Goal: Navigation & Orientation: Find specific page/section

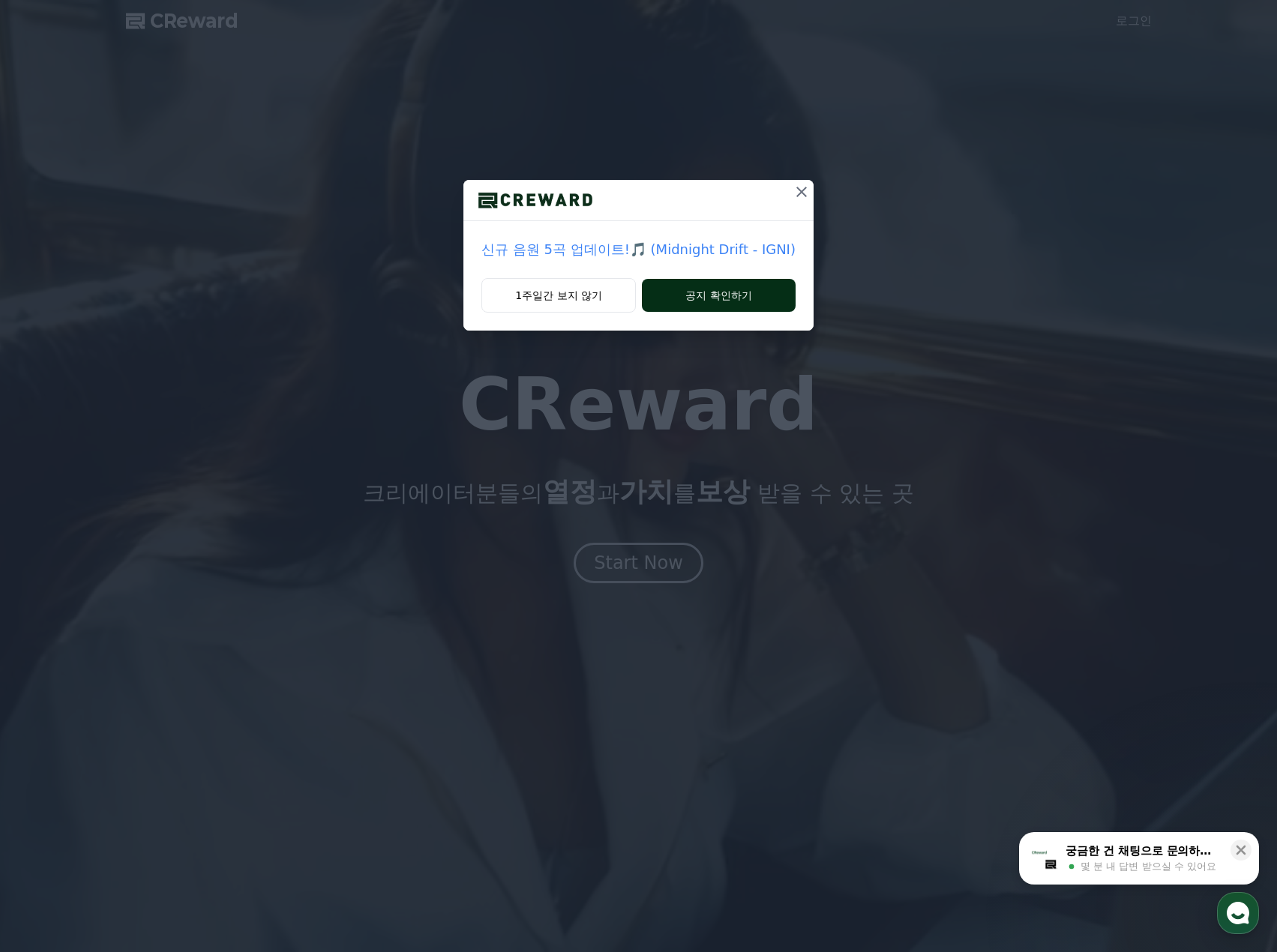
click at [671, 303] on button "공지 확인하기" at bounding box center [718, 296] width 154 height 33
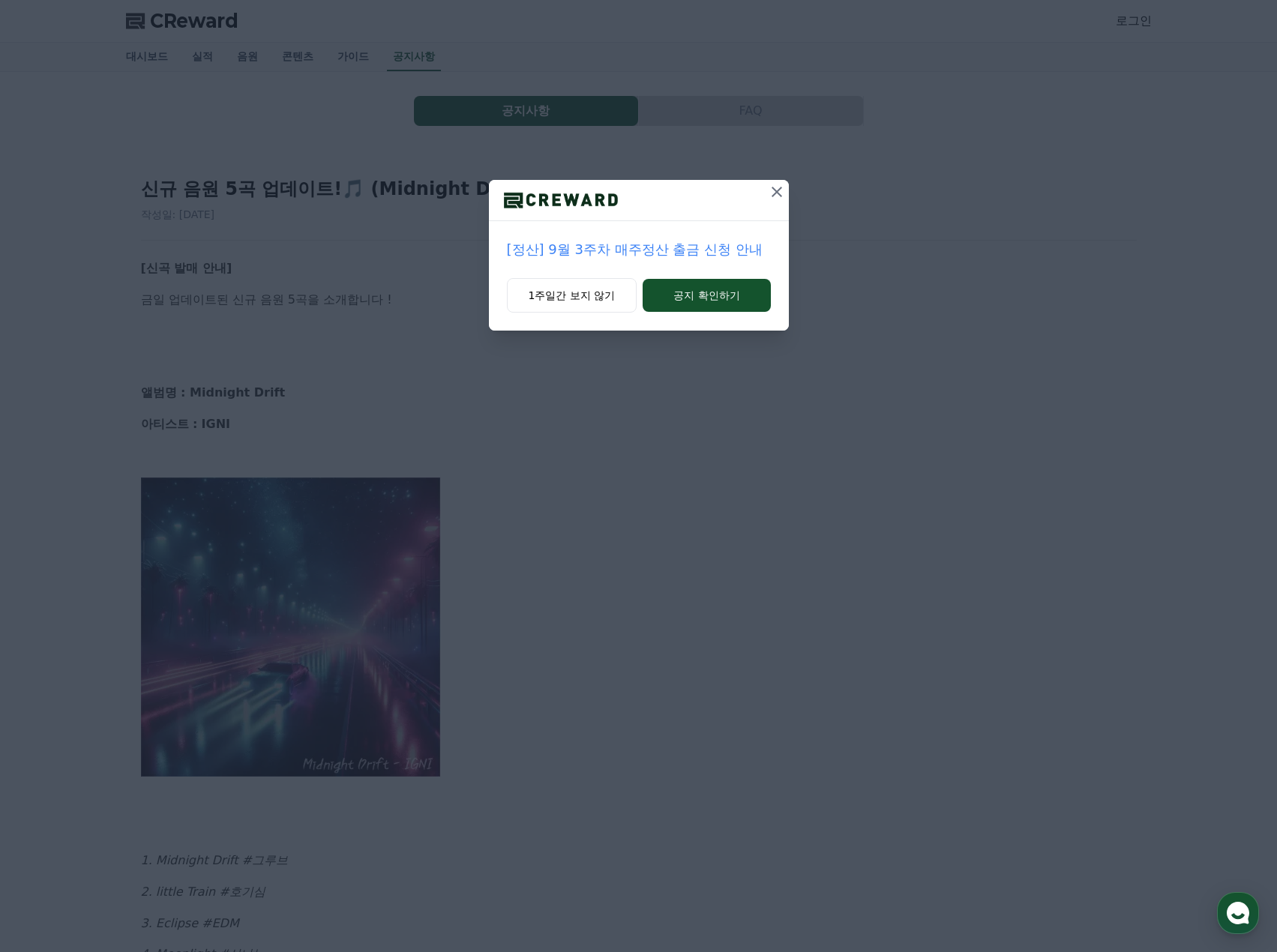
click at [671, 303] on button "공지 확인하기" at bounding box center [706, 296] width 127 height 33
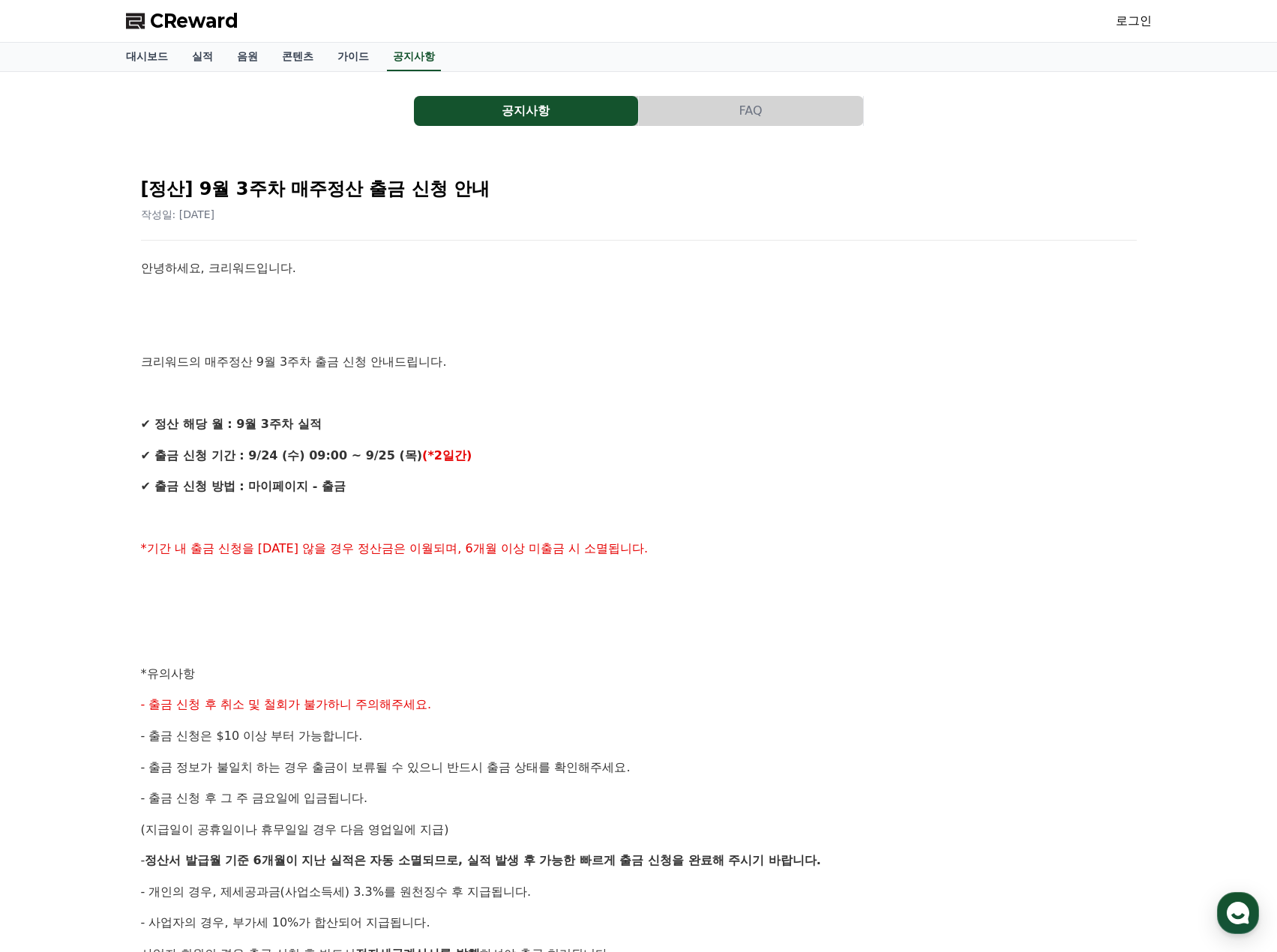
click at [213, 29] on span "CReward" at bounding box center [194, 21] width 89 height 24
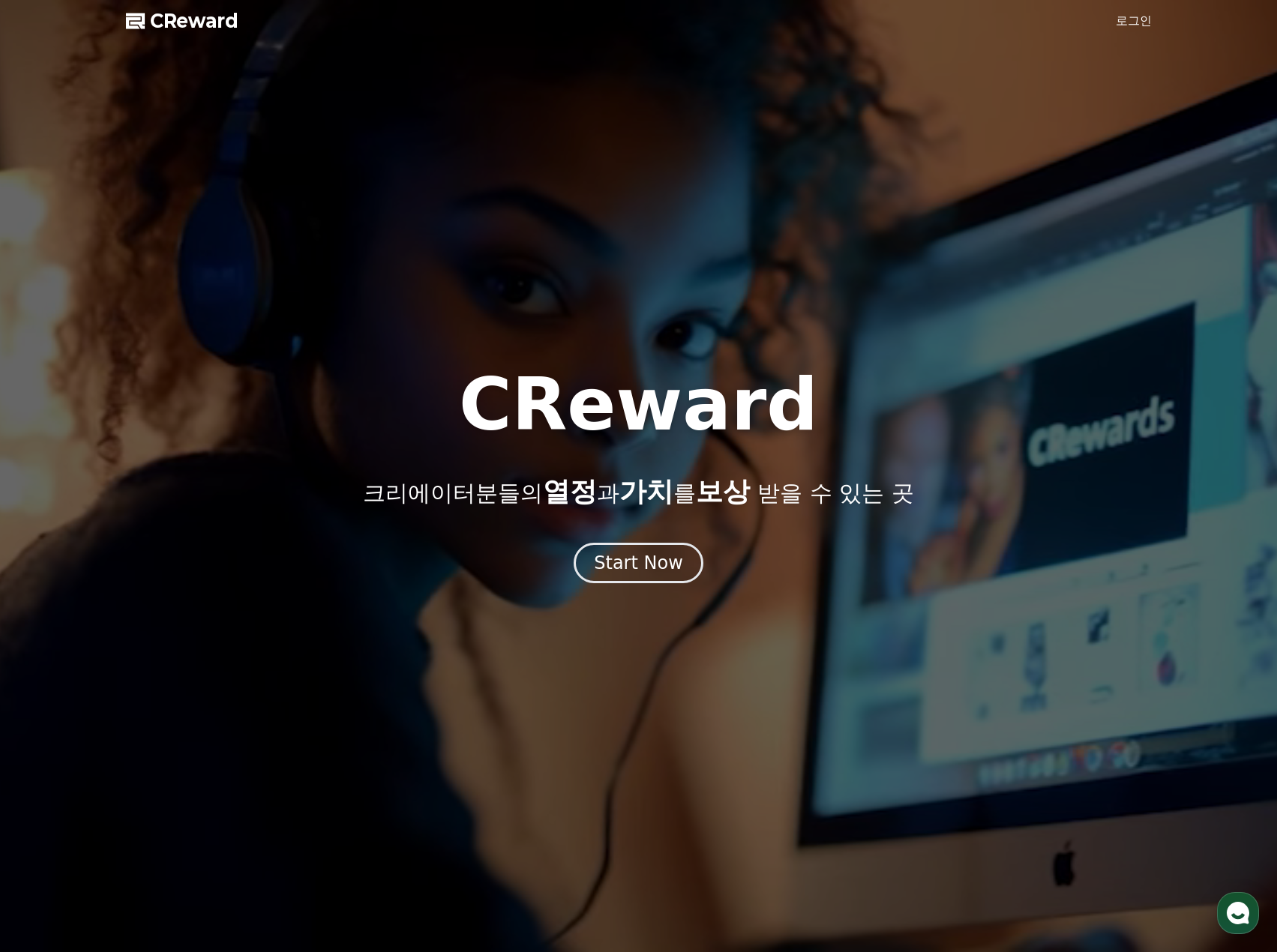
click at [212, 27] on span "CReward" at bounding box center [194, 21] width 89 height 24
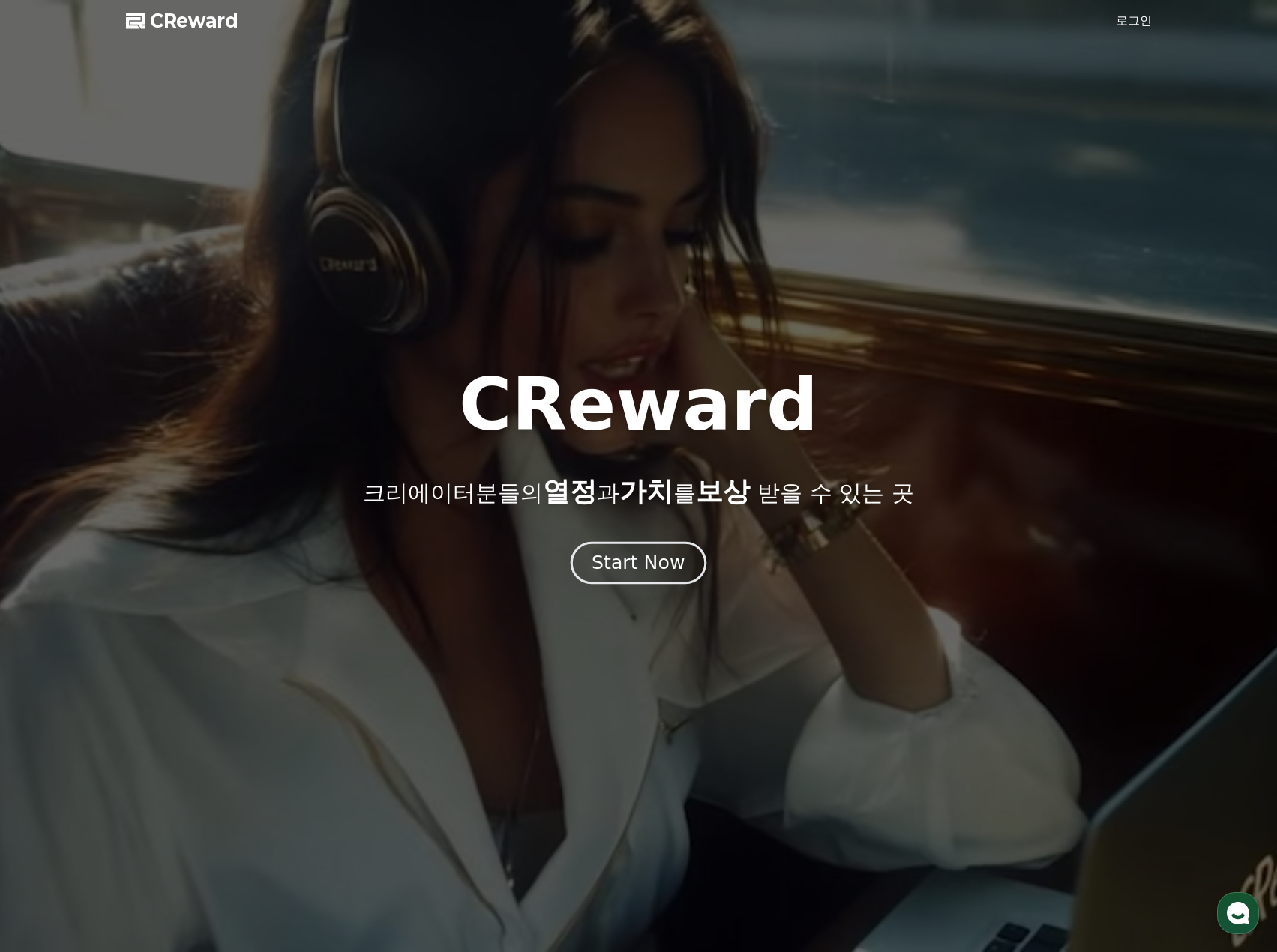
click at [656, 572] on div "Start Now" at bounding box center [638, 563] width 93 height 26
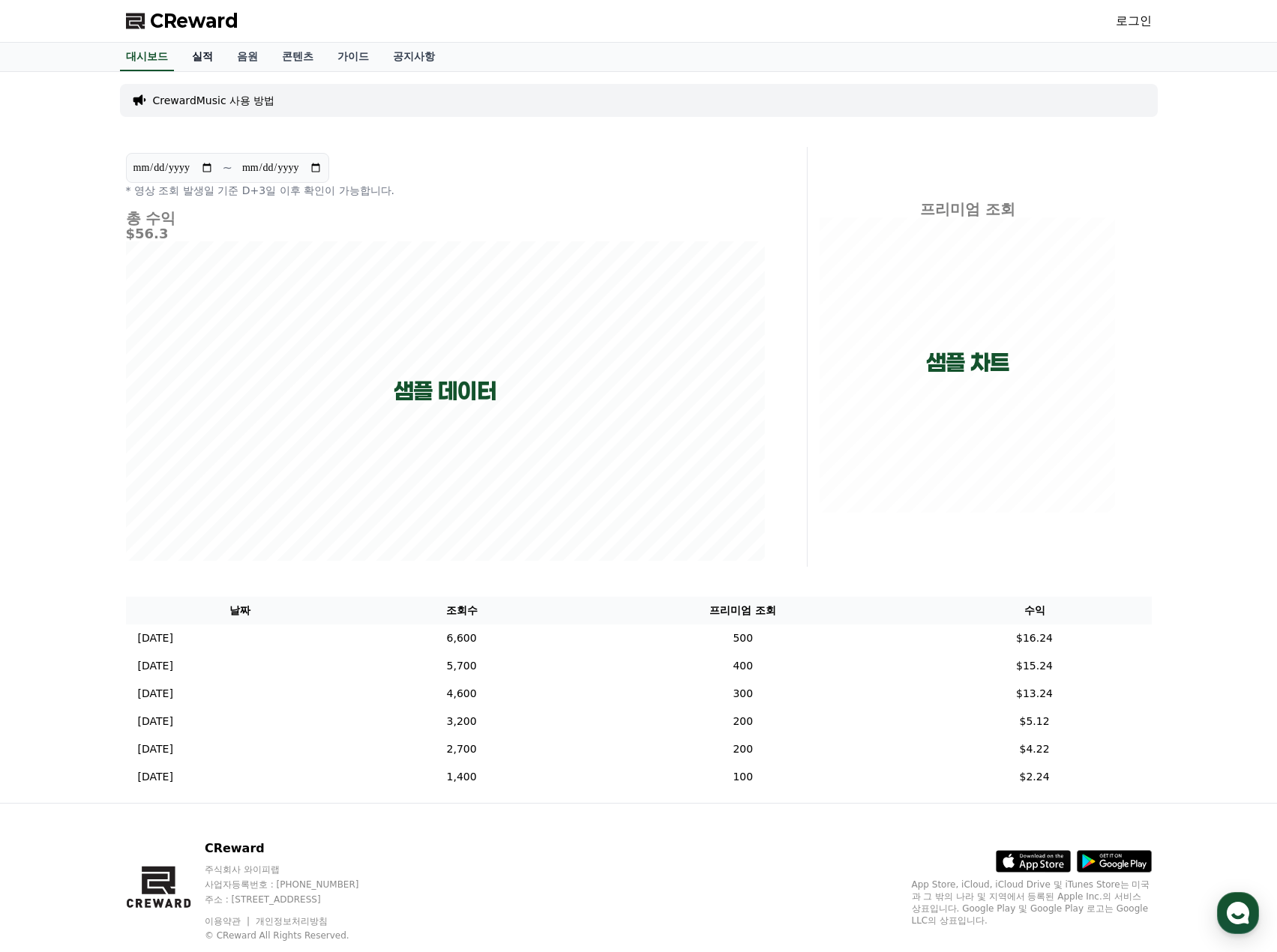
click at [208, 62] on link "실적" at bounding box center [202, 57] width 45 height 29
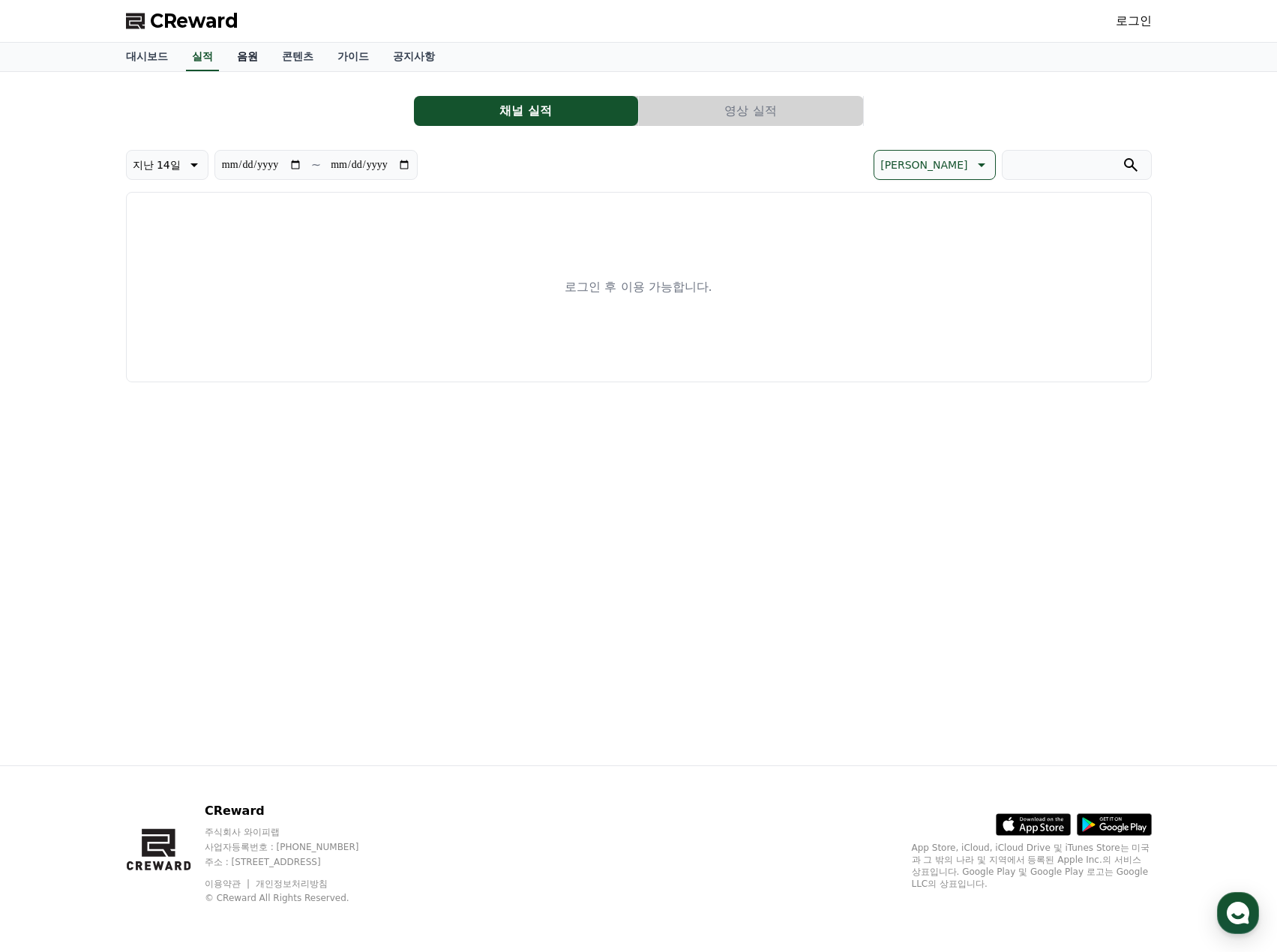
click at [263, 66] on link "음원" at bounding box center [247, 57] width 45 height 29
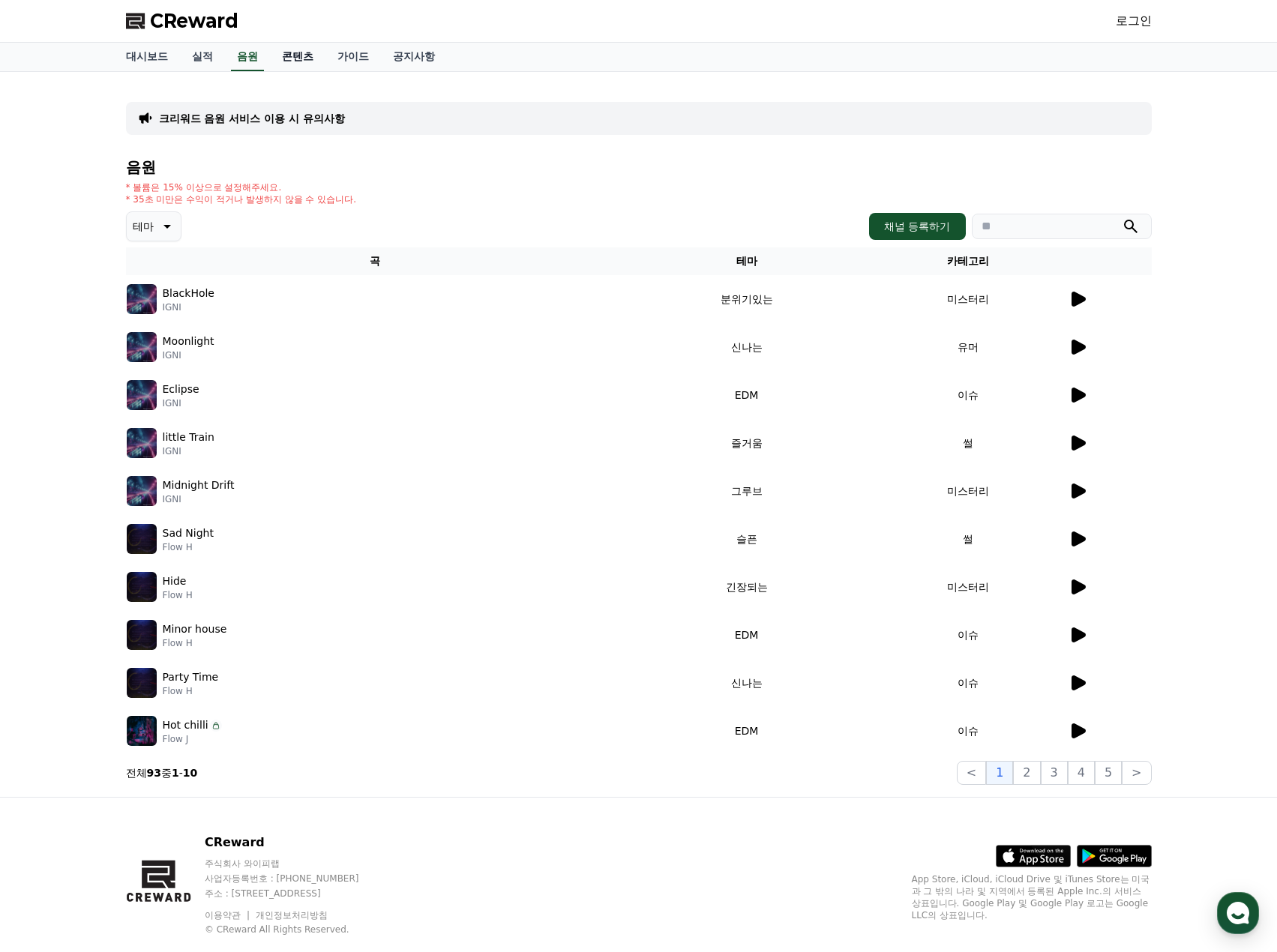
click at [298, 63] on link "콘텐츠" at bounding box center [297, 57] width 55 height 29
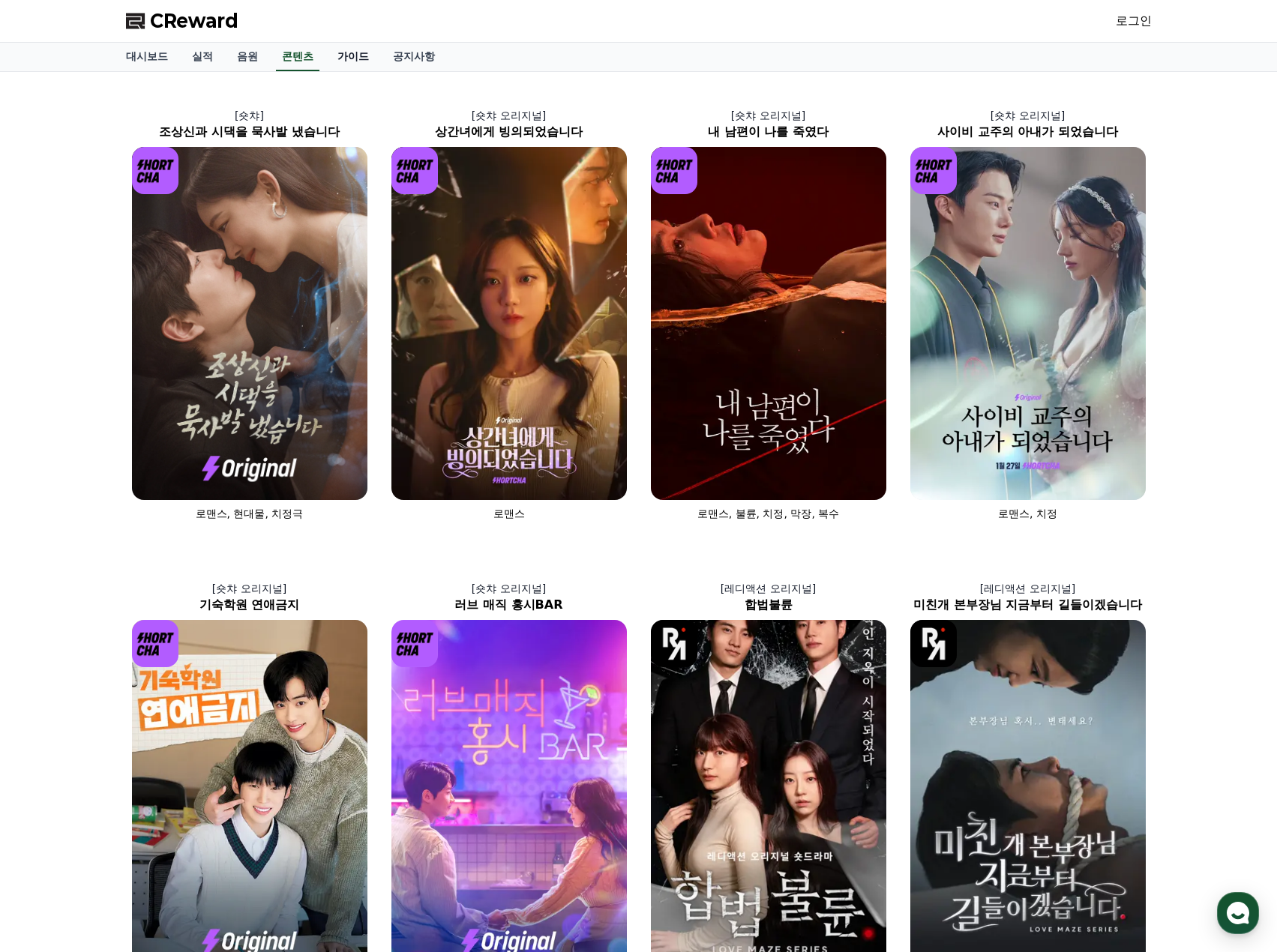
click at [348, 58] on link "가이드" at bounding box center [353, 57] width 55 height 29
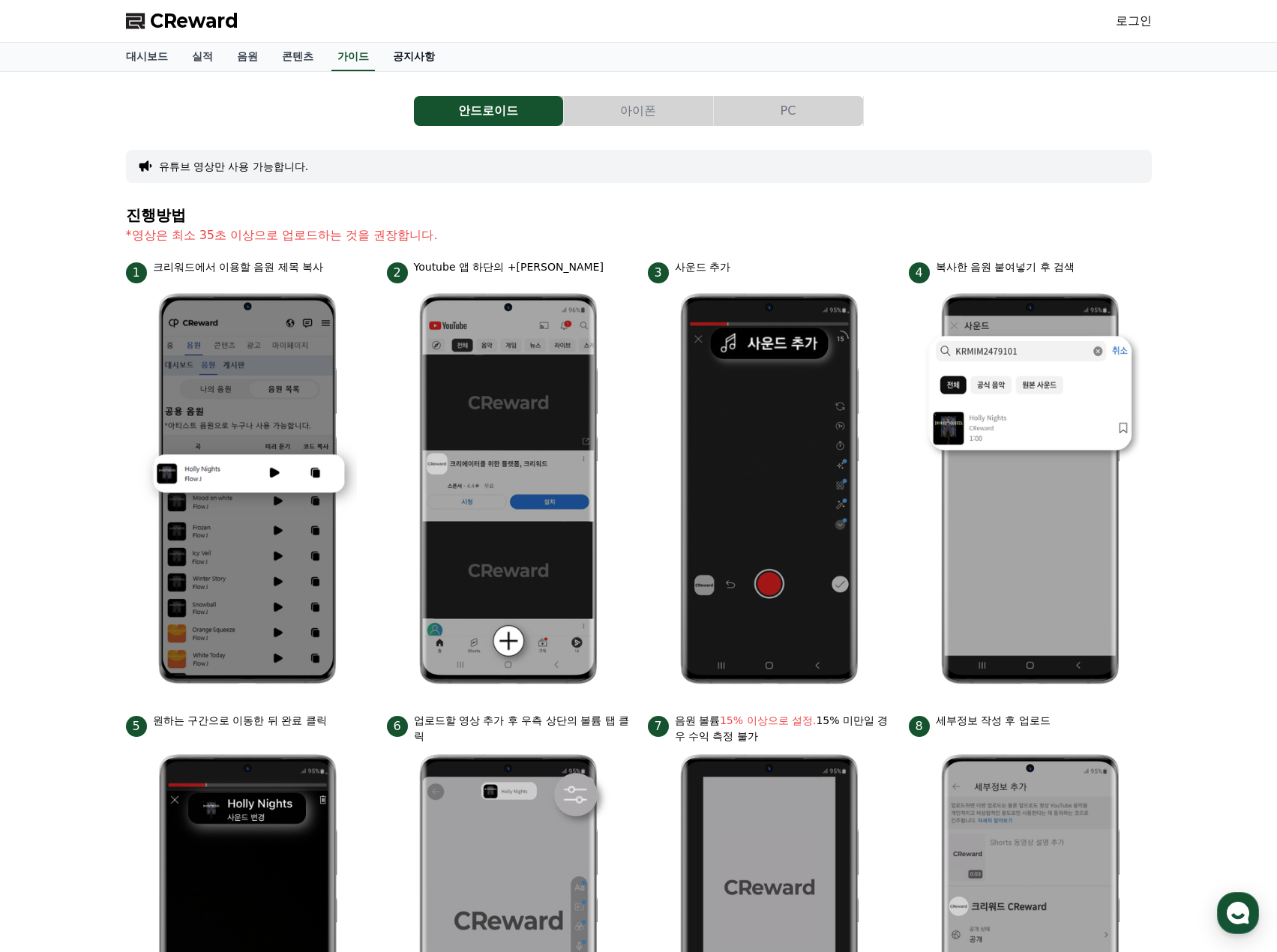
click at [423, 55] on link "공지사항" at bounding box center [413, 57] width 66 height 29
